Goal: Transaction & Acquisition: Purchase product/service

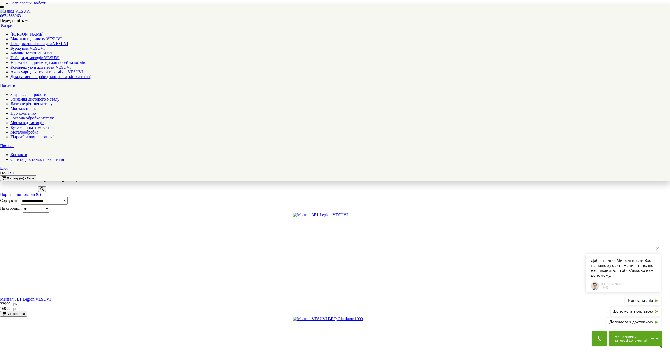
scroll to position [205, 0]
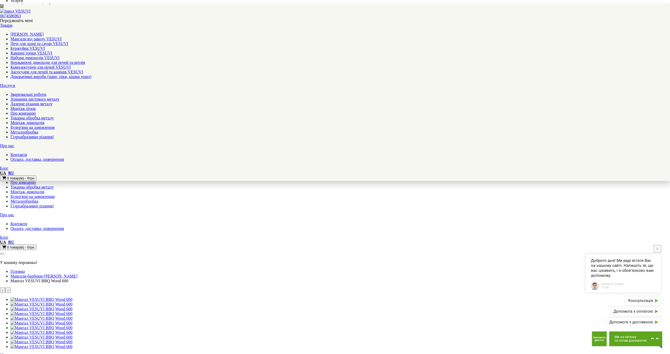
scroll to position [91, 0]
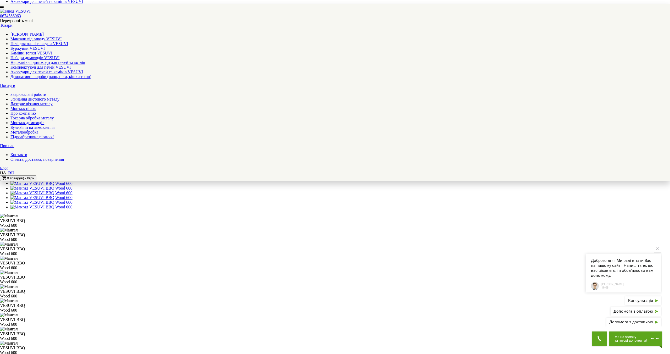
scroll to position [0, 0]
